Goal: Task Accomplishment & Management: Manage account settings

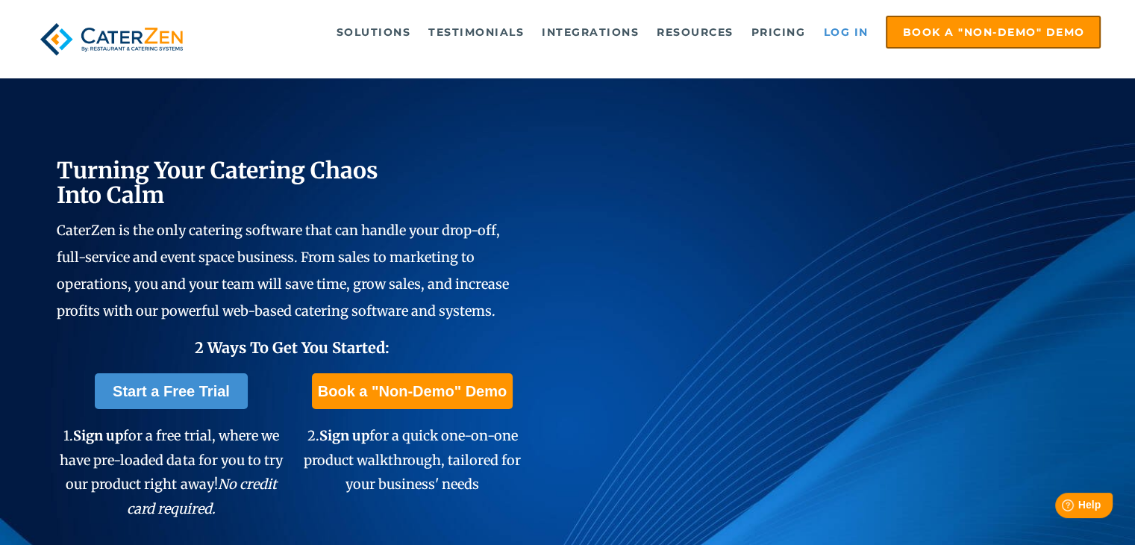
click at [854, 28] on link "Log in" at bounding box center [846, 32] width 60 height 30
click at [846, 30] on link "Log in" at bounding box center [846, 32] width 60 height 30
